Goal: Navigation & Orientation: Find specific page/section

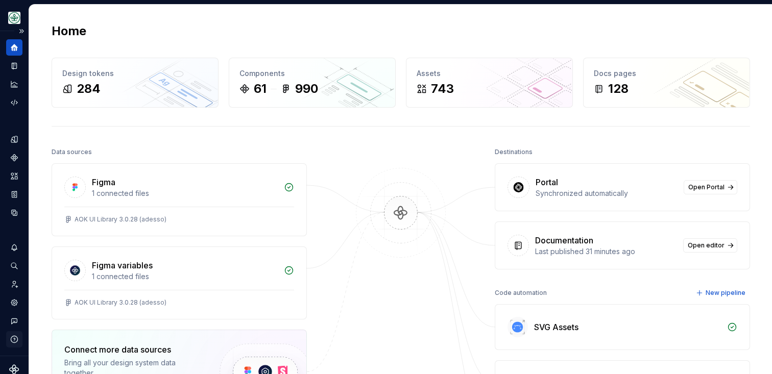
click at [12, 339] on icon "button" at bounding box center [14, 339] width 9 height 9
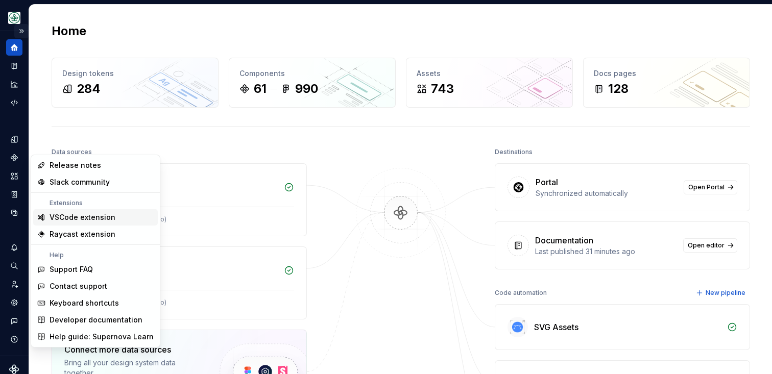
click at [22, 31] on button "Expand sidebar" at bounding box center [21, 31] width 14 height 14
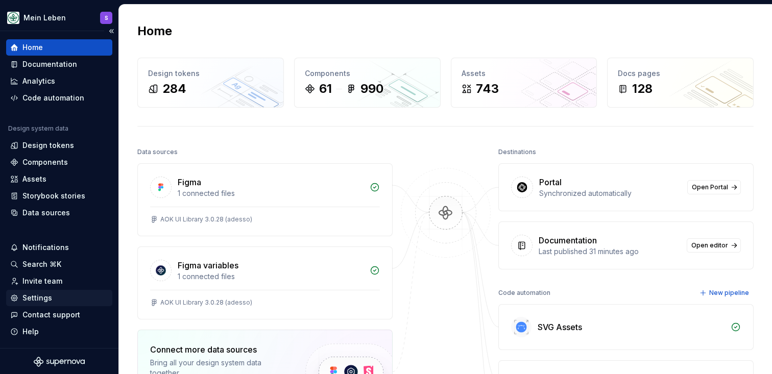
click at [46, 302] on div "Settings" at bounding box center [37, 298] width 30 height 10
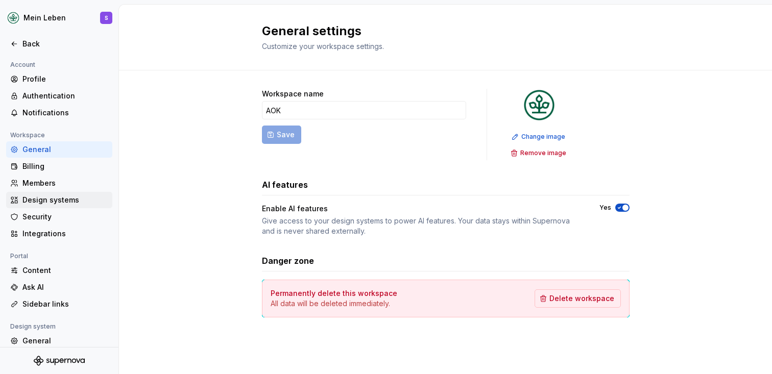
click at [60, 198] on div "Design systems" at bounding box center [65, 200] width 86 height 10
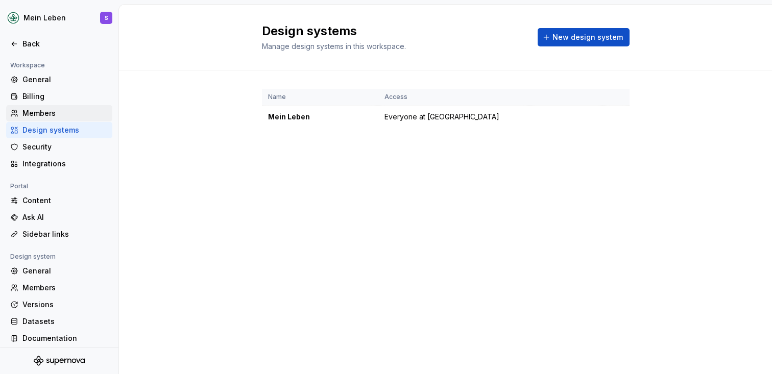
scroll to position [76, 0]
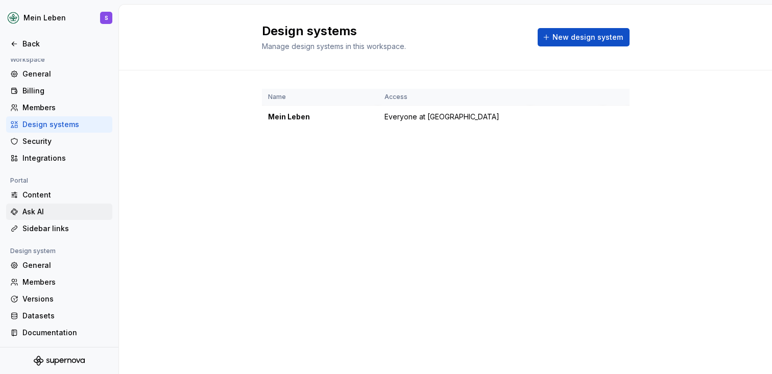
click at [58, 208] on div "Ask AI" at bounding box center [65, 212] width 86 height 10
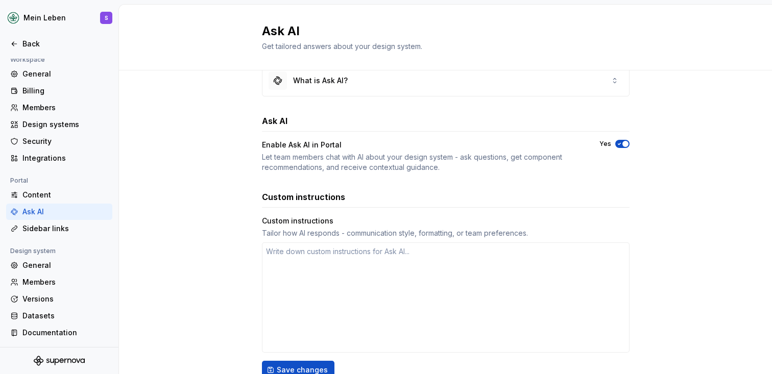
scroll to position [41, 0]
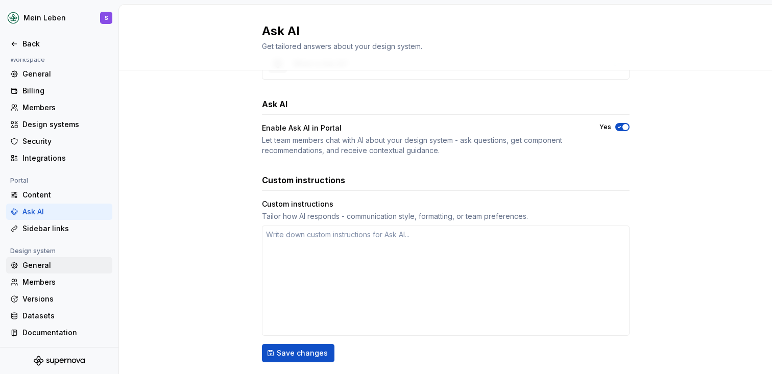
click at [46, 267] on div "General" at bounding box center [65, 265] width 86 height 10
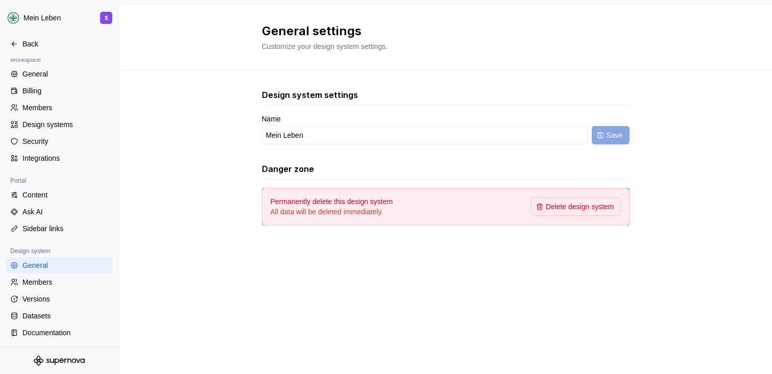
click at [187, 181] on div "Design system settings Name Mein Leben Save Danger zone Permanently delete this…" at bounding box center [445, 167] width 653 height 194
click at [40, 330] on div "Documentation" at bounding box center [65, 333] width 86 height 10
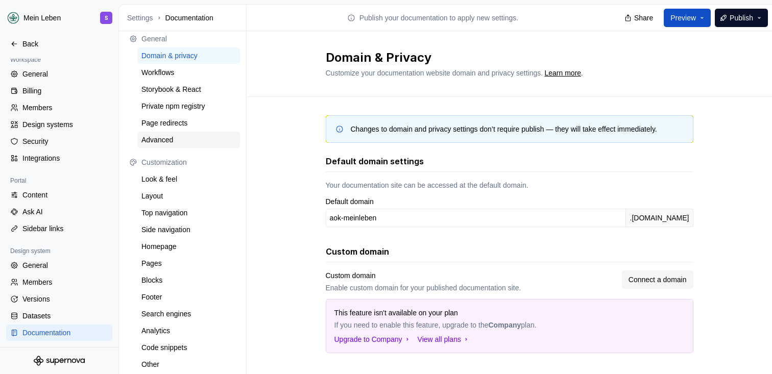
scroll to position [7, 0]
click at [265, 197] on div "Changes to domain and privacy settings don’t require publish — they will take e…" at bounding box center [509, 304] width 525 height 415
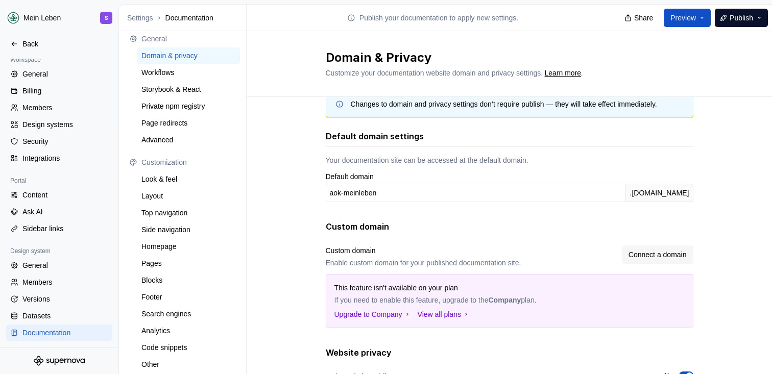
scroll to position [27, 0]
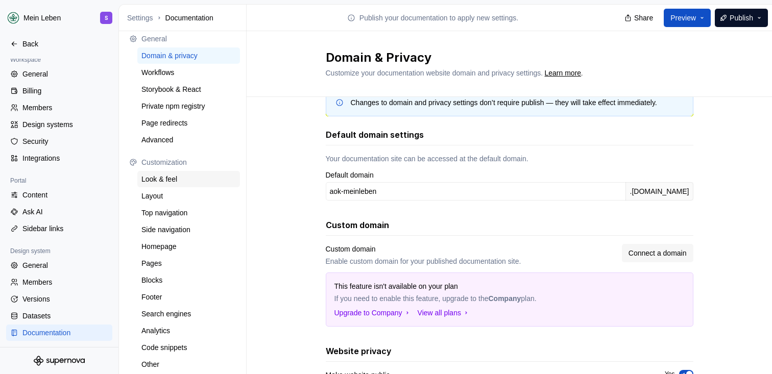
click at [164, 184] on div "Look & feel" at bounding box center [188, 179] width 103 height 16
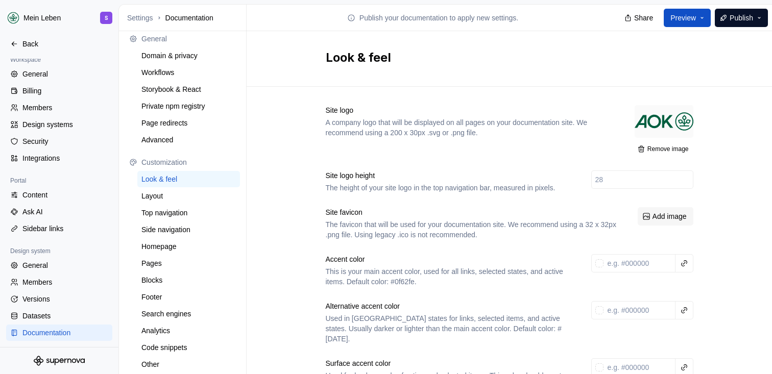
click at [25, 43] on div "Back" at bounding box center [65, 44] width 86 height 10
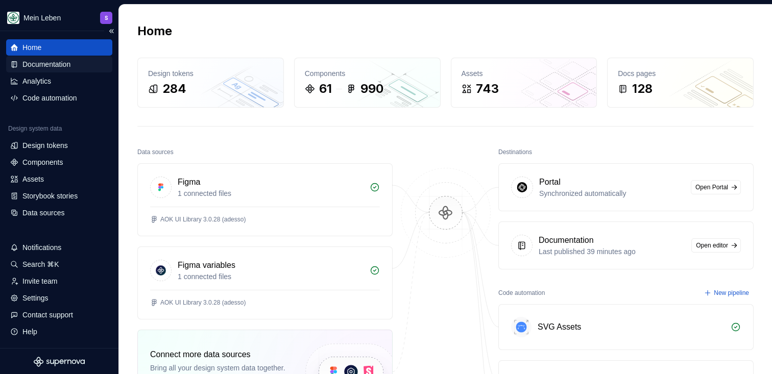
click at [58, 66] on div "Documentation" at bounding box center [46, 64] width 48 height 10
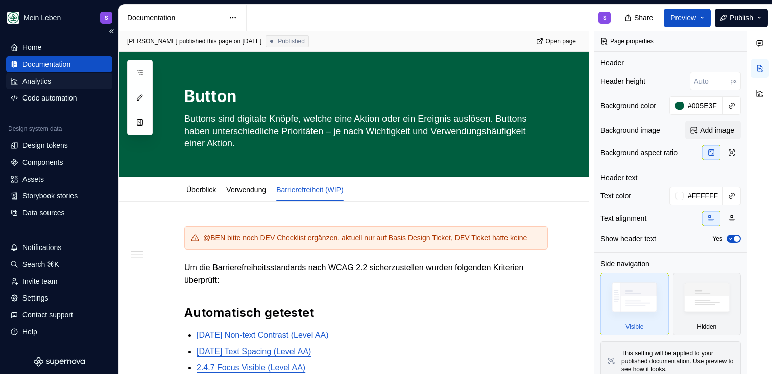
click at [48, 81] on div "Analytics" at bounding box center [36, 81] width 29 height 10
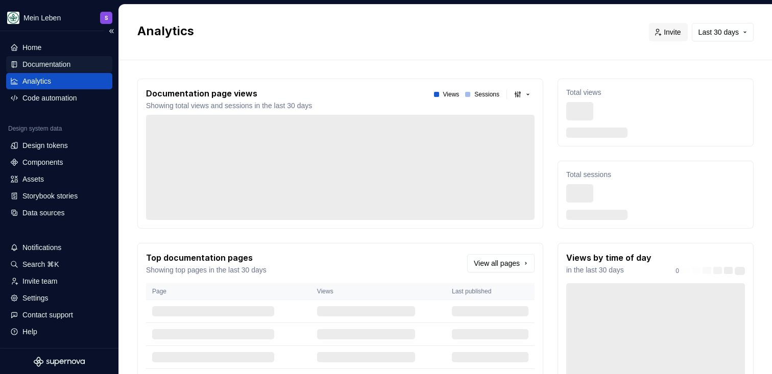
click at [58, 62] on div "Documentation" at bounding box center [46, 64] width 48 height 10
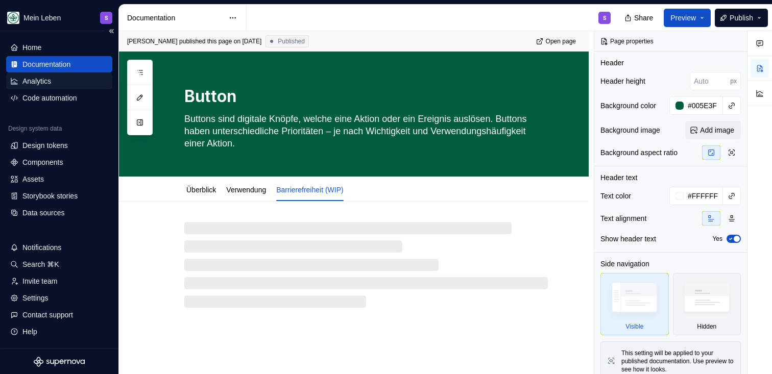
click at [51, 83] on div "Analytics" at bounding box center [36, 81] width 29 height 10
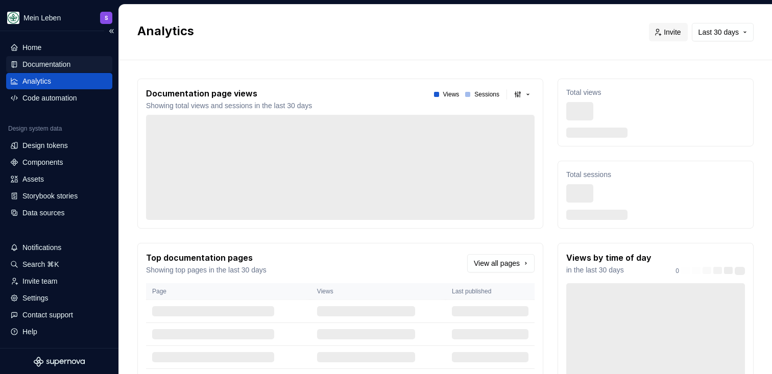
click at [52, 68] on div "Documentation" at bounding box center [46, 64] width 48 height 10
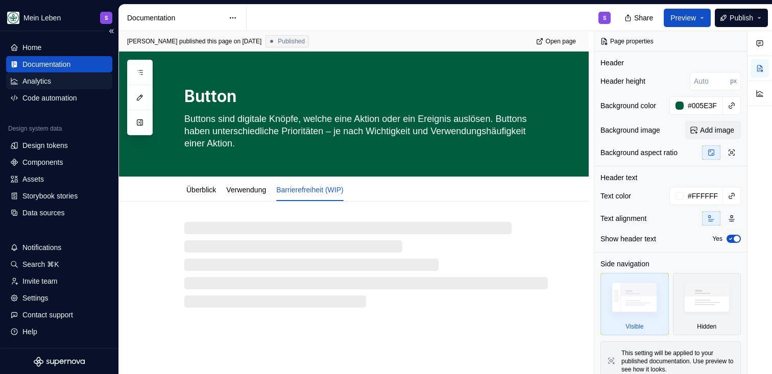
click at [51, 86] on div "Analytics" at bounding box center [36, 81] width 29 height 10
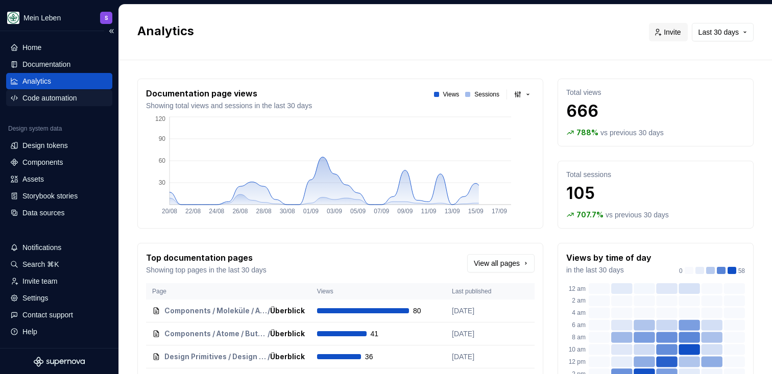
click at [60, 97] on div "Code automation" at bounding box center [49, 98] width 55 height 10
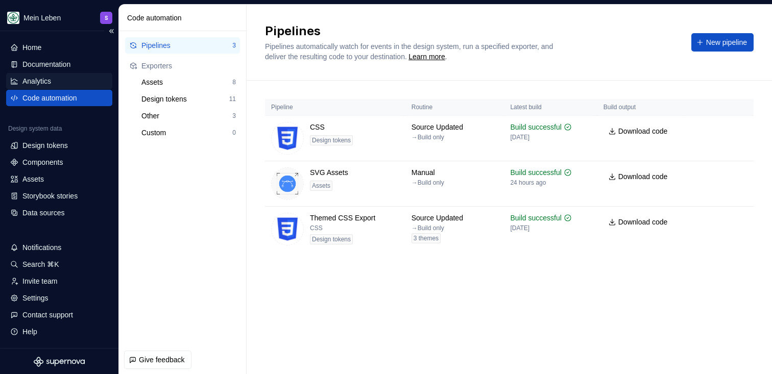
click at [42, 75] on div "Analytics" at bounding box center [59, 81] width 106 height 16
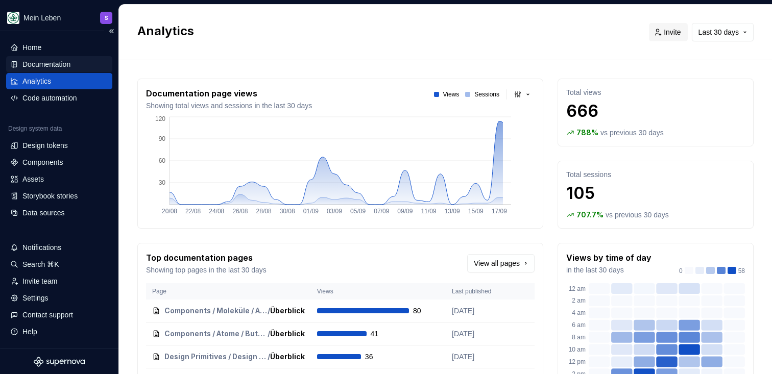
click at [43, 60] on div "Documentation" at bounding box center [46, 64] width 48 height 10
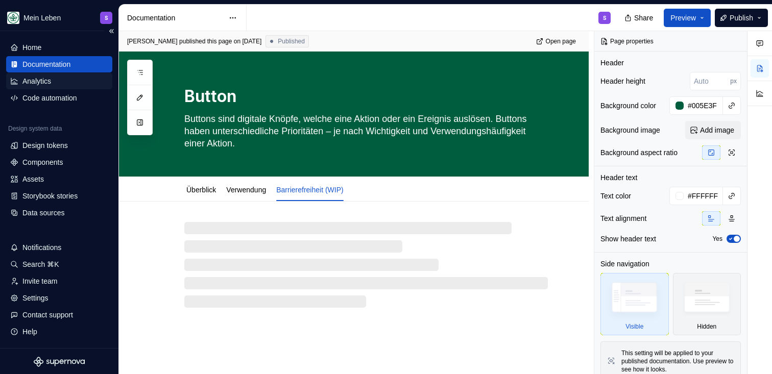
click at [39, 76] on div "Analytics" at bounding box center [36, 81] width 29 height 10
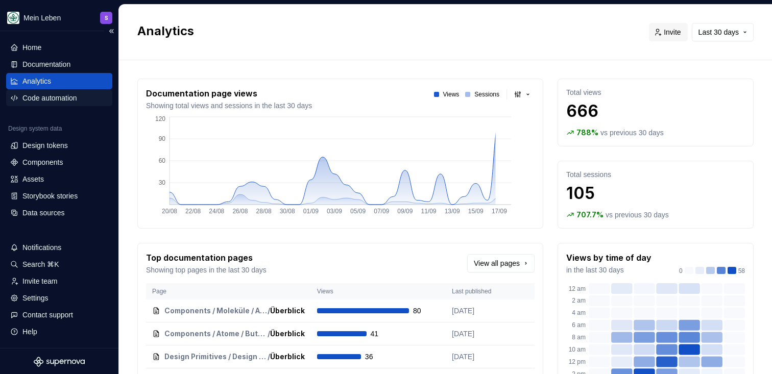
click at [48, 91] on div "Code automation" at bounding box center [59, 98] width 106 height 16
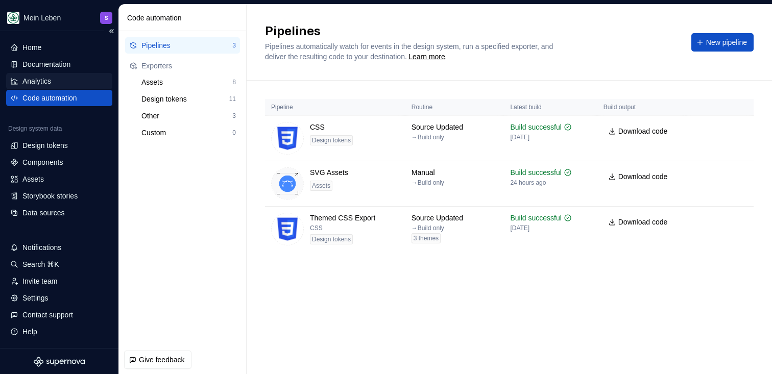
click at [47, 83] on div "Analytics" at bounding box center [36, 81] width 29 height 10
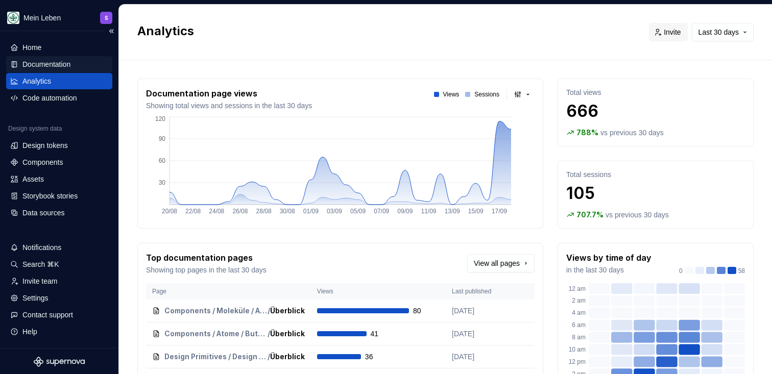
click at [40, 59] on div "Documentation" at bounding box center [59, 64] width 106 height 16
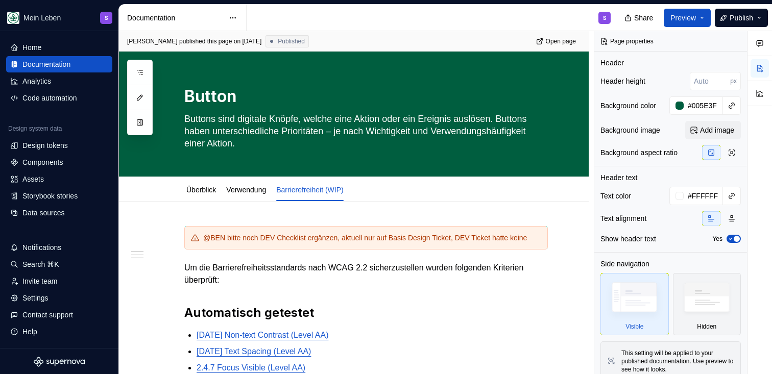
click at [506, 13] on div "S" at bounding box center [433, 18] width 372 height 27
click at [148, 81] on div at bounding box center [140, 98] width 26 height 76
click at [140, 69] on icon "button" at bounding box center [140, 72] width 8 height 8
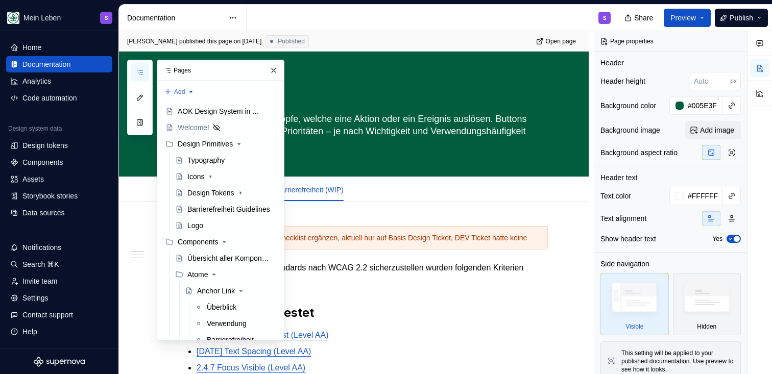
click at [413, 15] on div "S" at bounding box center [433, 18] width 372 height 27
click at [274, 74] on button "button" at bounding box center [273, 70] width 14 height 14
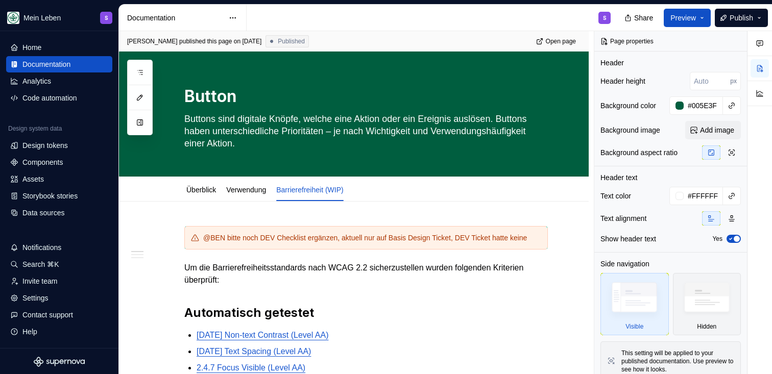
click at [394, 11] on div "S" at bounding box center [433, 18] width 372 height 27
click at [424, 21] on div "S" at bounding box center [433, 18] width 372 height 27
click at [468, 21] on div "S" at bounding box center [433, 18] width 372 height 27
type textarea "*"
click at [36, 182] on div "Assets" at bounding box center [32, 179] width 21 height 10
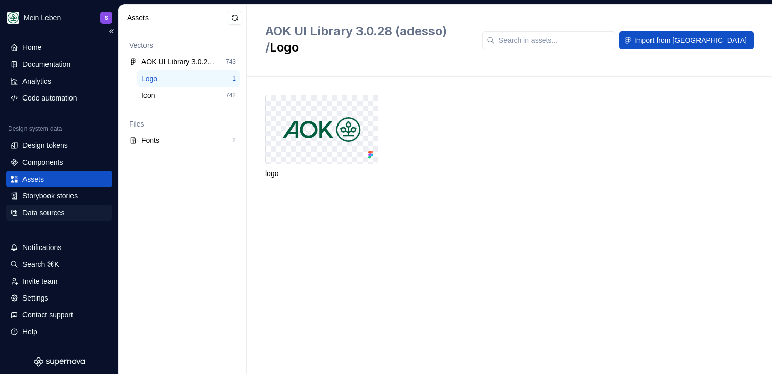
click at [59, 213] on div "Data sources" at bounding box center [43, 213] width 42 height 10
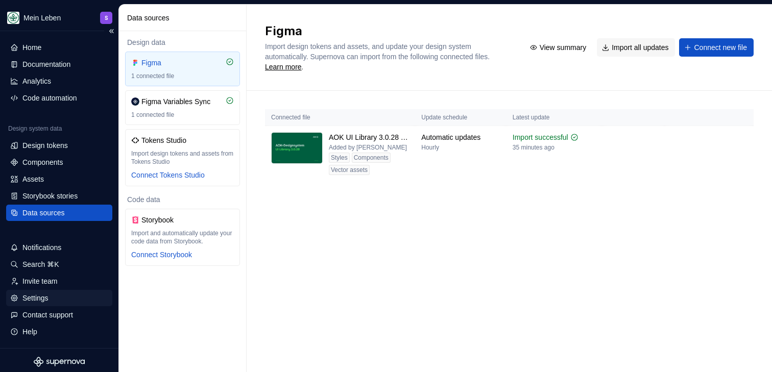
click at [40, 299] on div "Settings" at bounding box center [35, 298] width 26 height 10
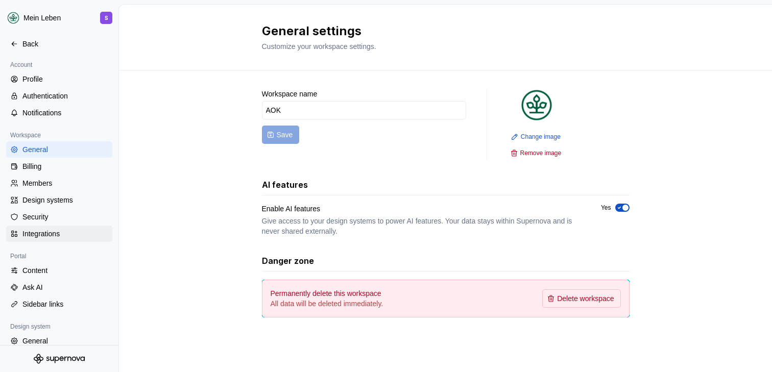
scroll to position [12, 0]
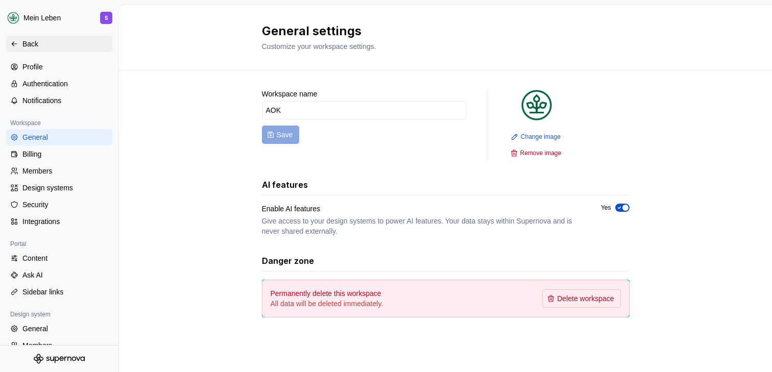
click at [27, 45] on div "Back" at bounding box center [65, 44] width 86 height 10
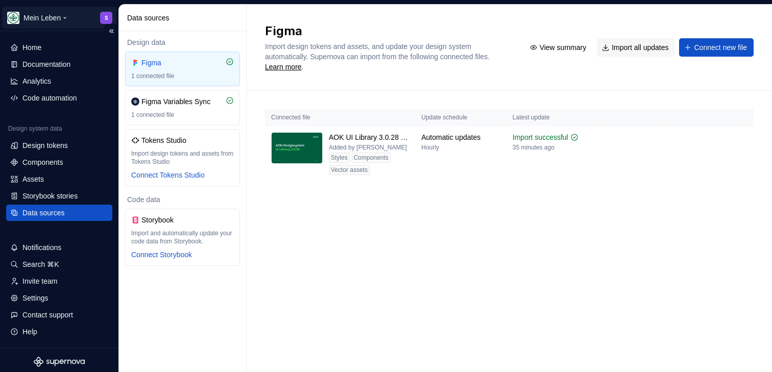
click at [102, 17] on html "Mein Leben S Home Documentation Analytics Code automation Design system data De…" at bounding box center [386, 186] width 772 height 372
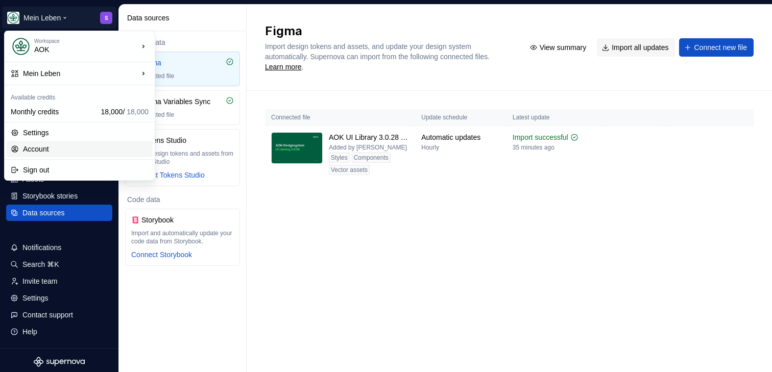
click at [69, 145] on div "Account" at bounding box center [86, 149] width 126 height 10
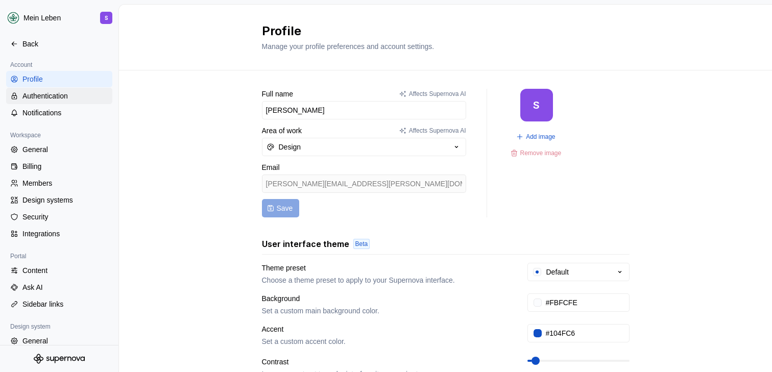
click at [61, 96] on div "Authentication" at bounding box center [65, 96] width 86 height 10
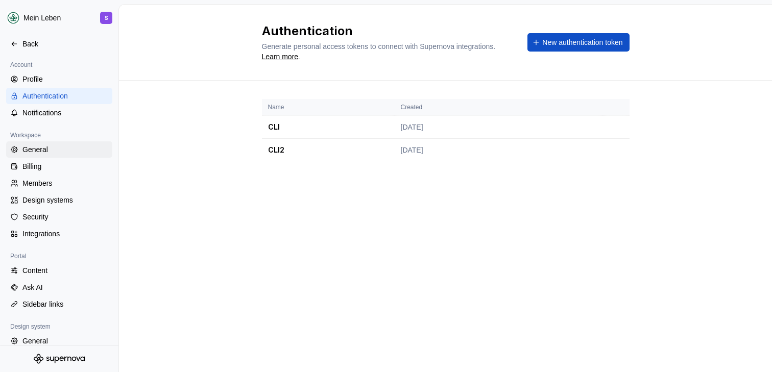
click at [44, 149] on div "General" at bounding box center [65, 149] width 86 height 10
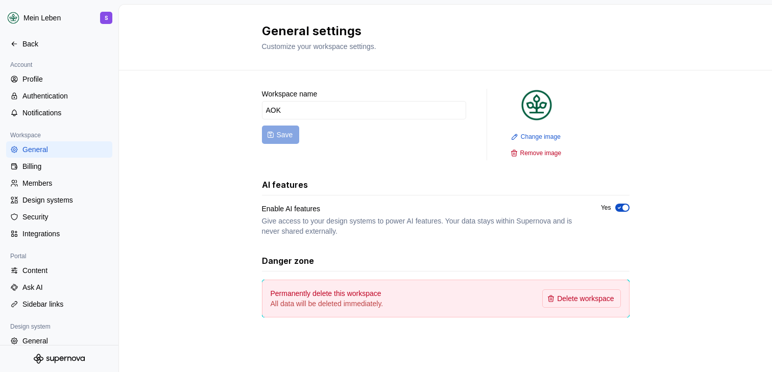
click at [196, 163] on div "Workspace name AOK Save Change image Remove image AI features Enable AI feature…" at bounding box center [445, 213] width 653 height 286
click at [53, 184] on div "Members" at bounding box center [65, 183] width 86 height 10
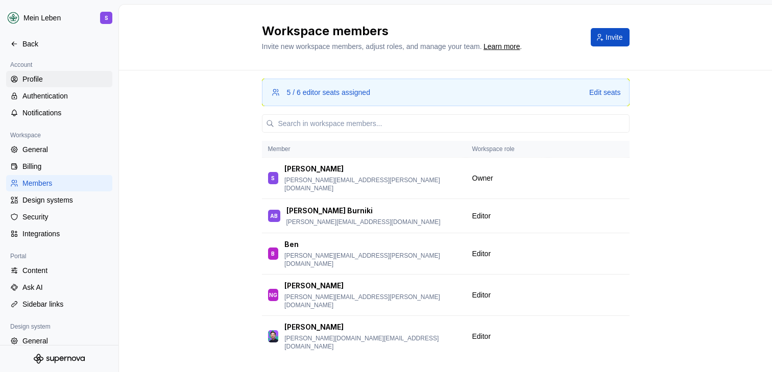
click at [34, 86] on div "Profile" at bounding box center [59, 79] width 106 height 16
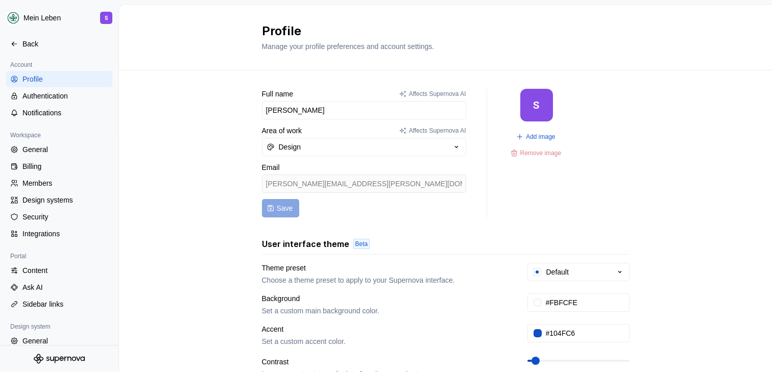
click at [535, 111] on div "S" at bounding box center [536, 105] width 33 height 33
click at [111, 22] on html "Mein Leben S Back Account Profile Authentication Notifications Workspace Genera…" at bounding box center [386, 186] width 772 height 372
click at [108, 16] on html "Mein Leben S Back Account Profile Authentication Notifications Workspace Genera…" at bounding box center [386, 186] width 772 height 372
click at [55, 149] on div "General" at bounding box center [65, 149] width 86 height 10
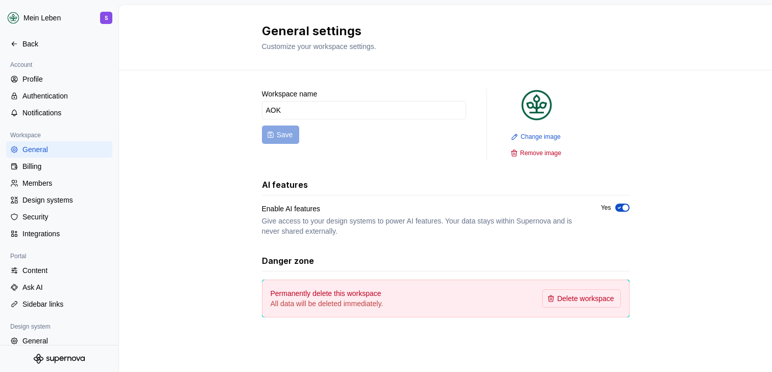
scroll to position [78, 0]
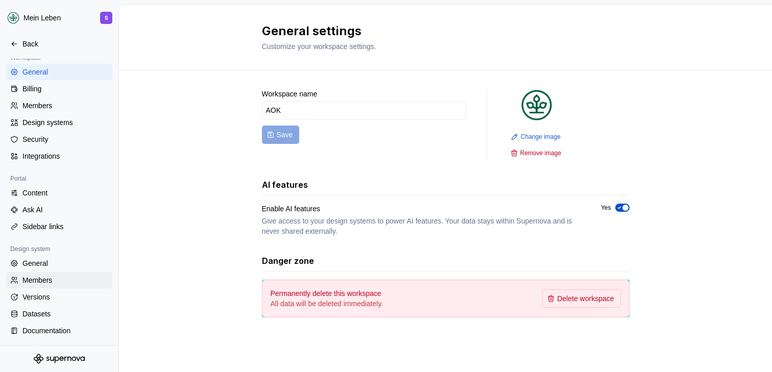
click at [46, 278] on div "Members" at bounding box center [65, 280] width 86 height 10
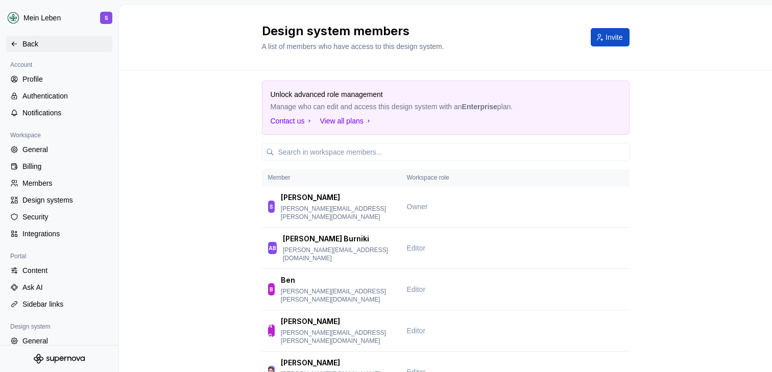
click at [12, 42] on icon at bounding box center [14, 44] width 8 height 8
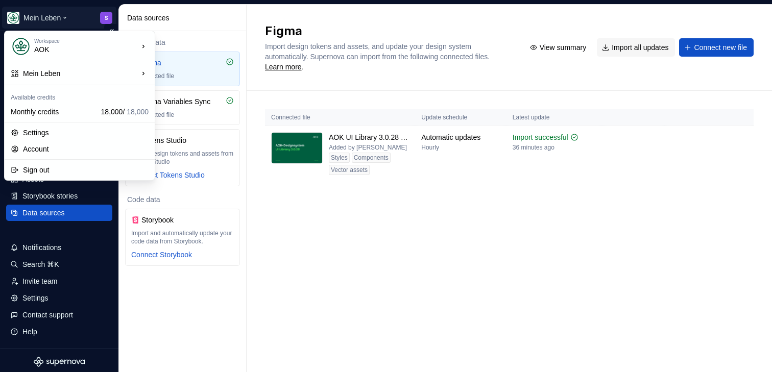
click at [97, 18] on html "Mein Leben S Home Documentation Analytics Code automation Design system data De…" at bounding box center [386, 186] width 772 height 372
click at [57, 168] on div "Sign out" at bounding box center [86, 170] width 126 height 10
